Goal: Task Accomplishment & Management: Use online tool/utility

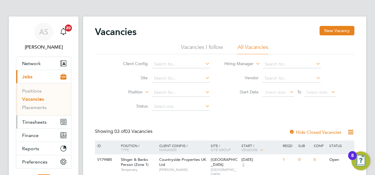
click at [32, 121] on span "Timesheets" at bounding box center [34, 122] width 24 height 6
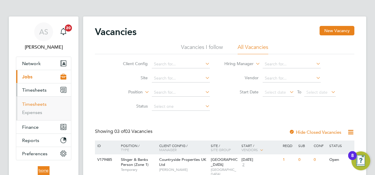
click at [38, 106] on link "Timesheets" at bounding box center [34, 104] width 24 height 6
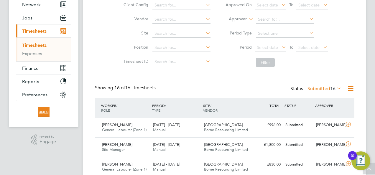
click at [331, 87] on span "16" at bounding box center [332, 89] width 5 height 6
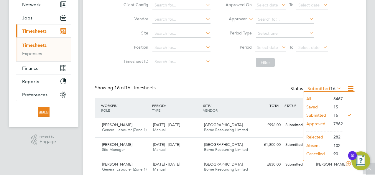
click at [323, 96] on li "All" at bounding box center [316, 99] width 27 height 8
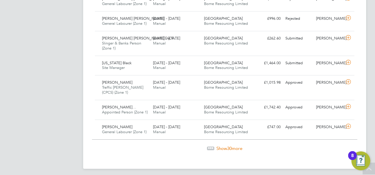
click at [239, 146] on span "Show 30 more" at bounding box center [229, 149] width 26 height 6
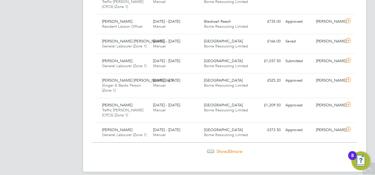
click at [237, 149] on span "Show 30 more" at bounding box center [229, 152] width 26 height 6
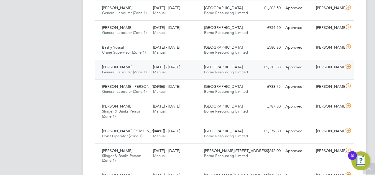
click at [192, 63] on div "[DATE] - [DATE] Manual" at bounding box center [176, 70] width 51 height 15
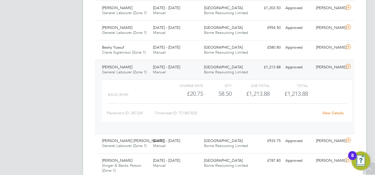
click at [336, 111] on link "View Details" at bounding box center [333, 113] width 22 height 5
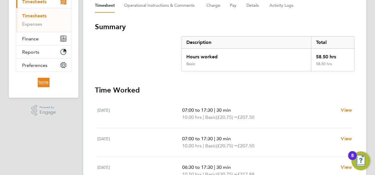
scroll to position [29, 0]
